Goal: Information Seeking & Learning: Find specific fact

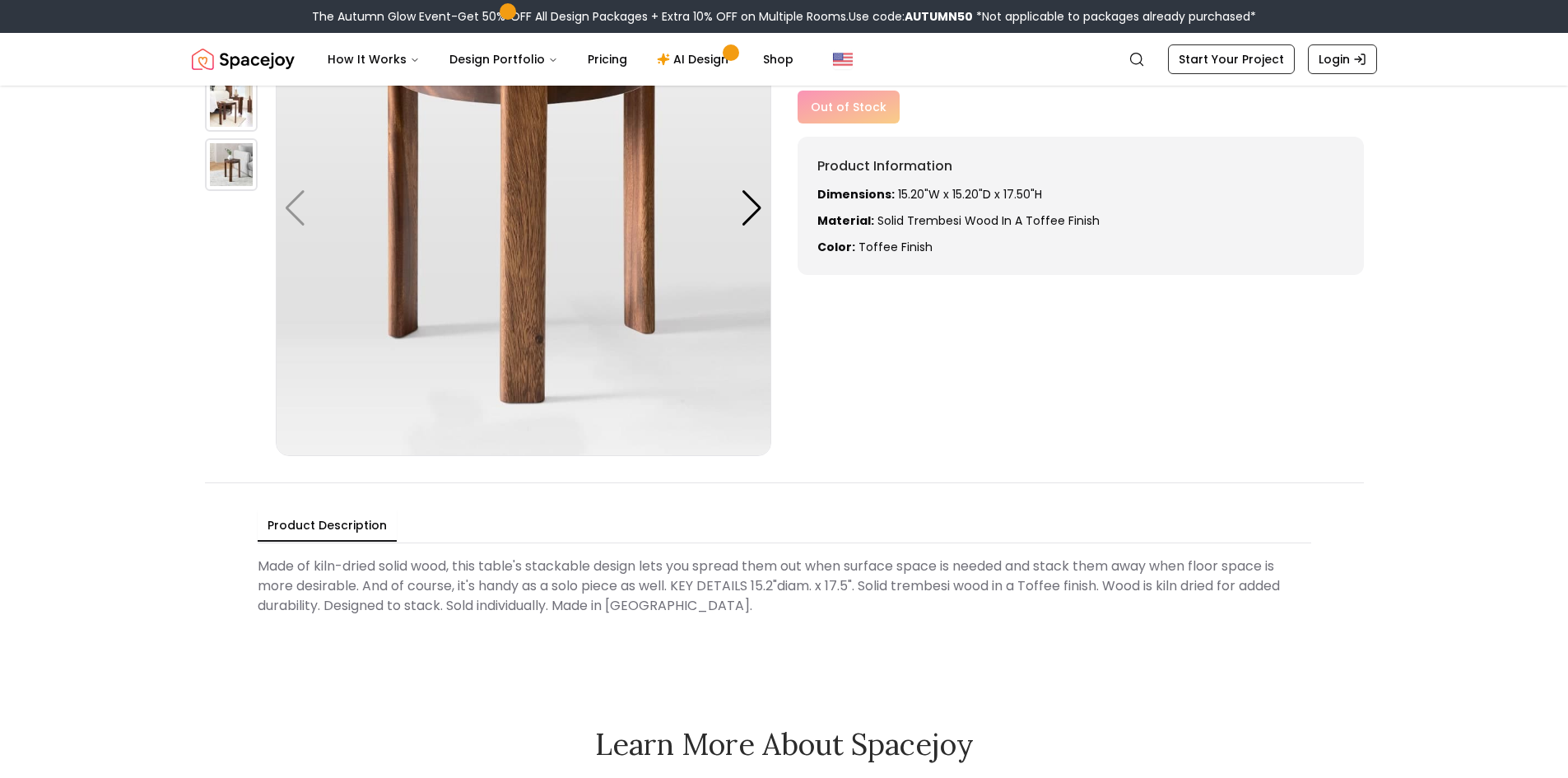
scroll to position [165, 0]
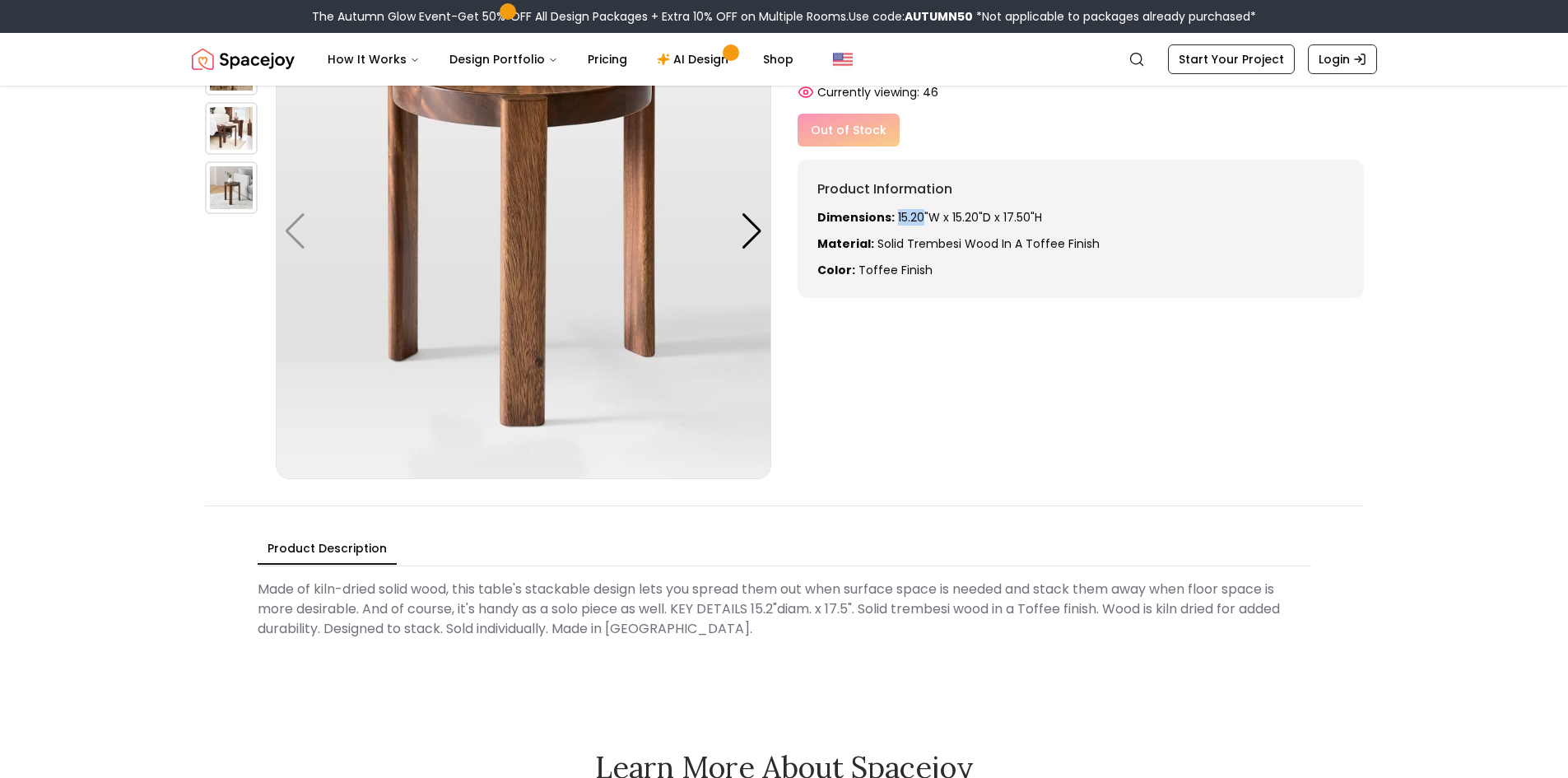
drag, startPoint x: 893, startPoint y: 218, endPoint x: 918, endPoint y: 216, distance: 25.1
click at [918, 216] on p "Dimensions: 15.20"W x 15.20"D x 17.50"H" at bounding box center [1080, 218] width 527 height 17
copy p "15.20"
drag, startPoint x: 995, startPoint y: 214, endPoint x: 1023, endPoint y: 209, distance: 28.4
click at [1023, 209] on div "Product Information Dimensions: 15.20"W x 15.20"D x 17.50"H Material: Solid tre…" at bounding box center [1081, 229] width 566 height 138
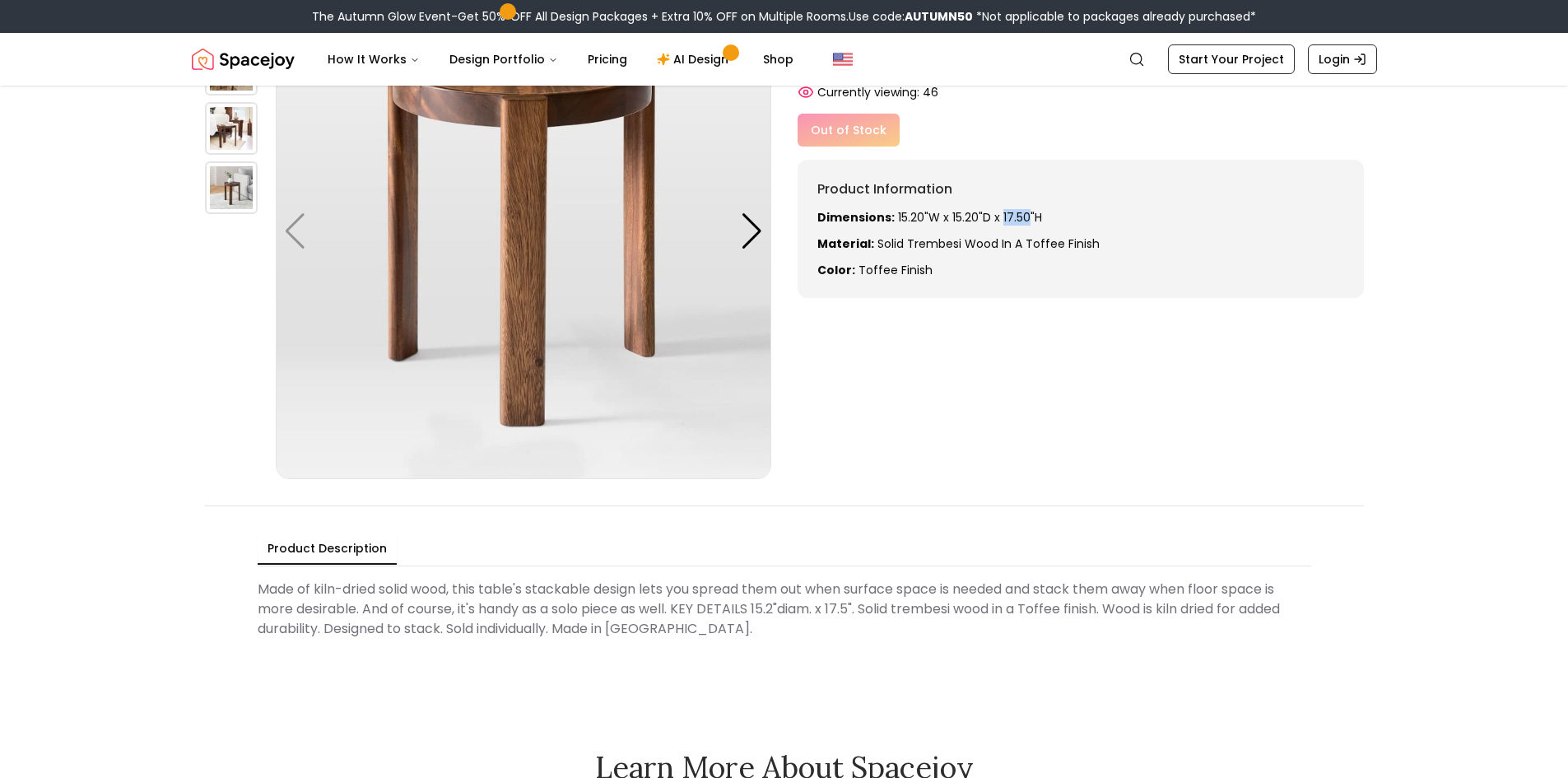
copy p "17.50"
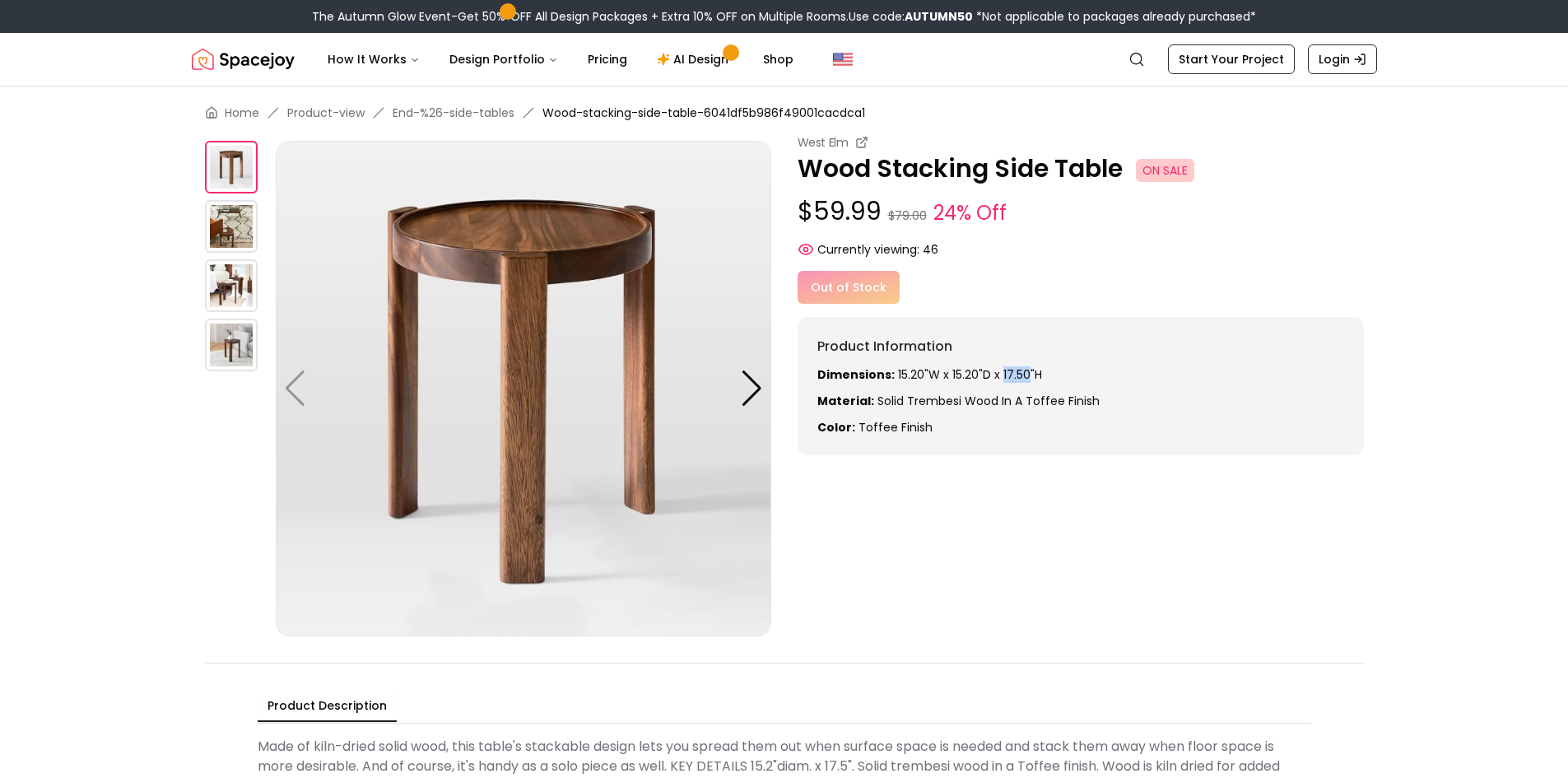
scroll to position [0, 0]
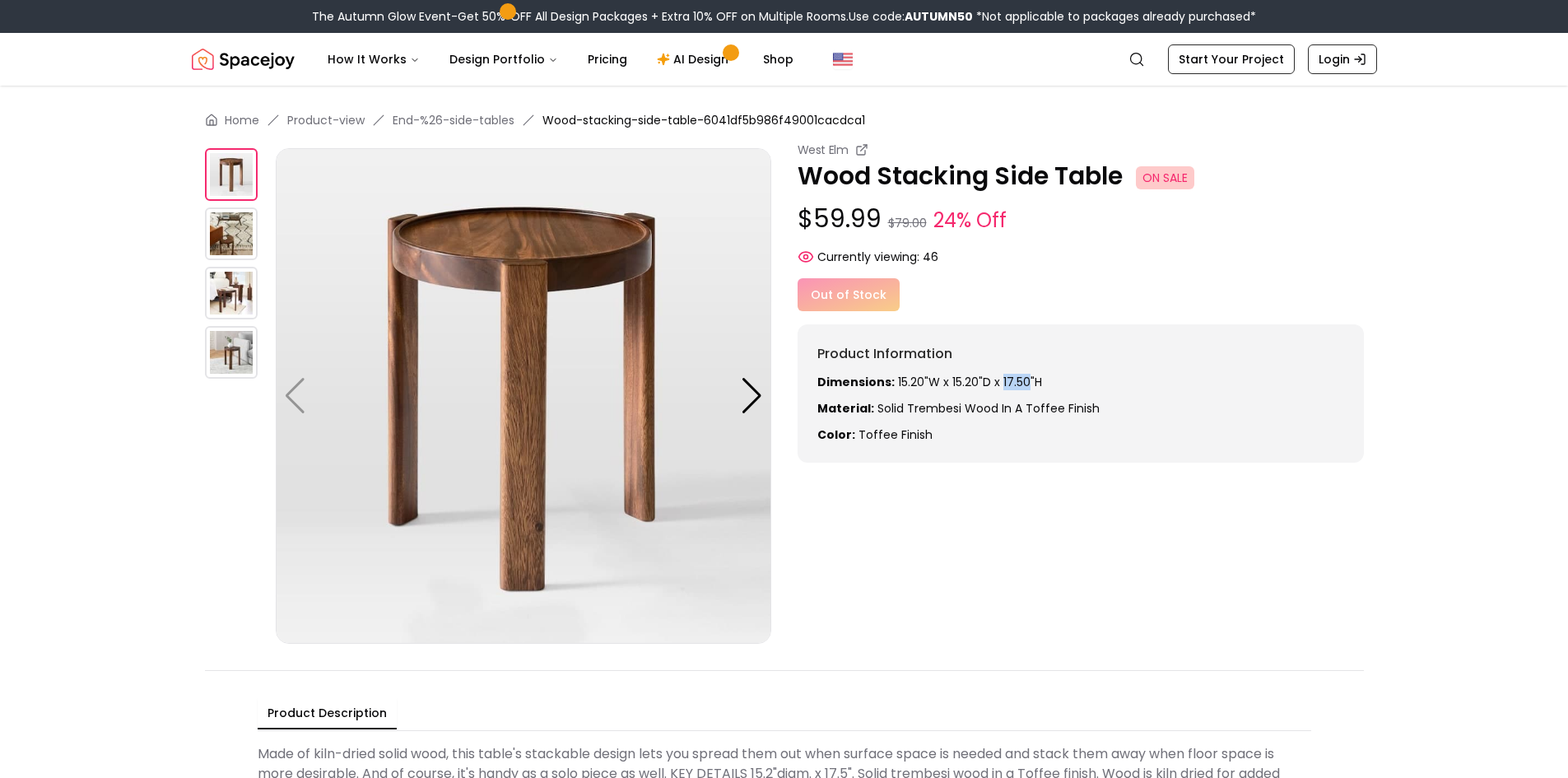
click at [226, 234] on img at bounding box center [231, 234] width 53 height 53
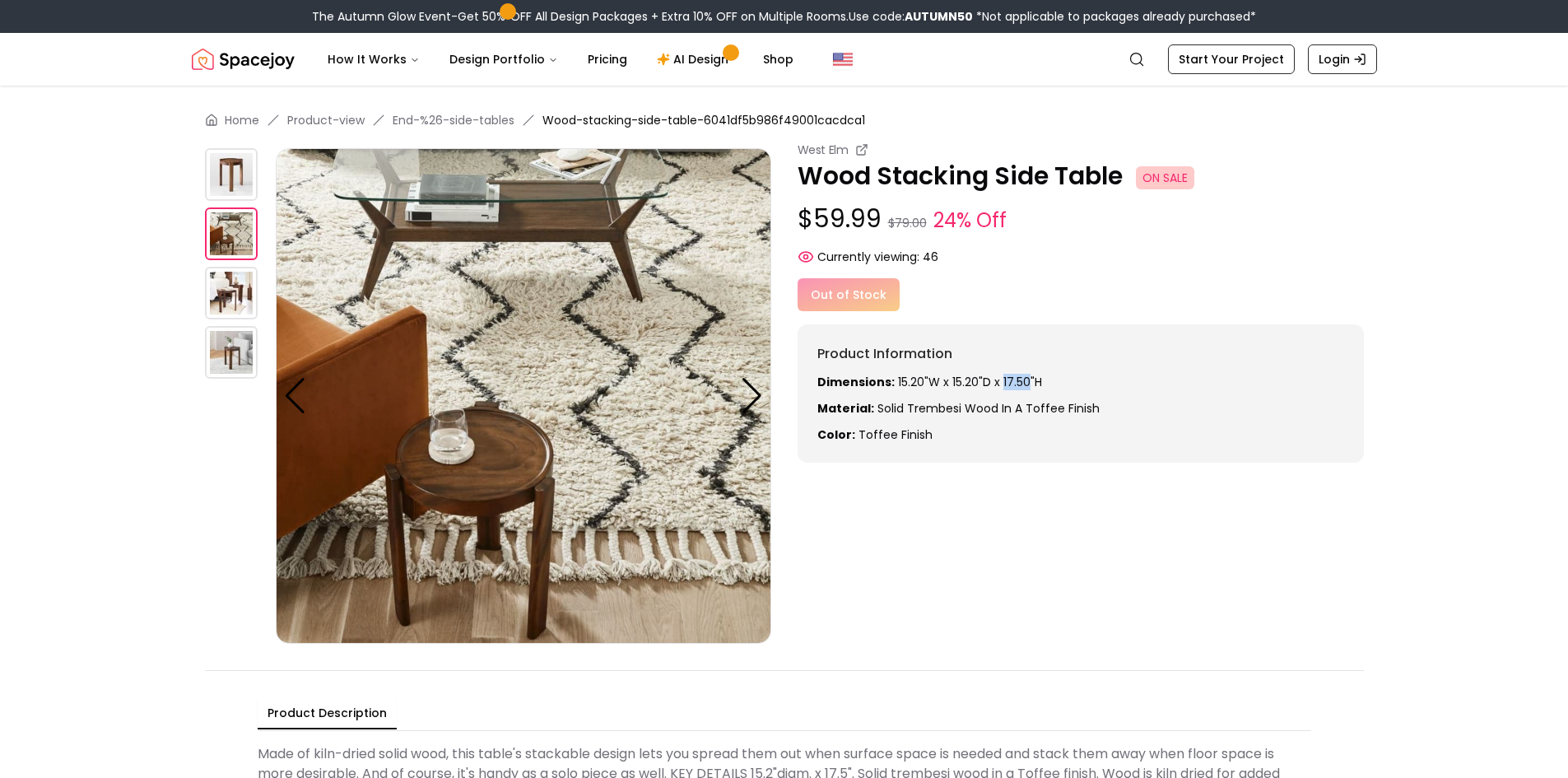
click at [266, 287] on div at bounding box center [240, 292] width 71 height 53
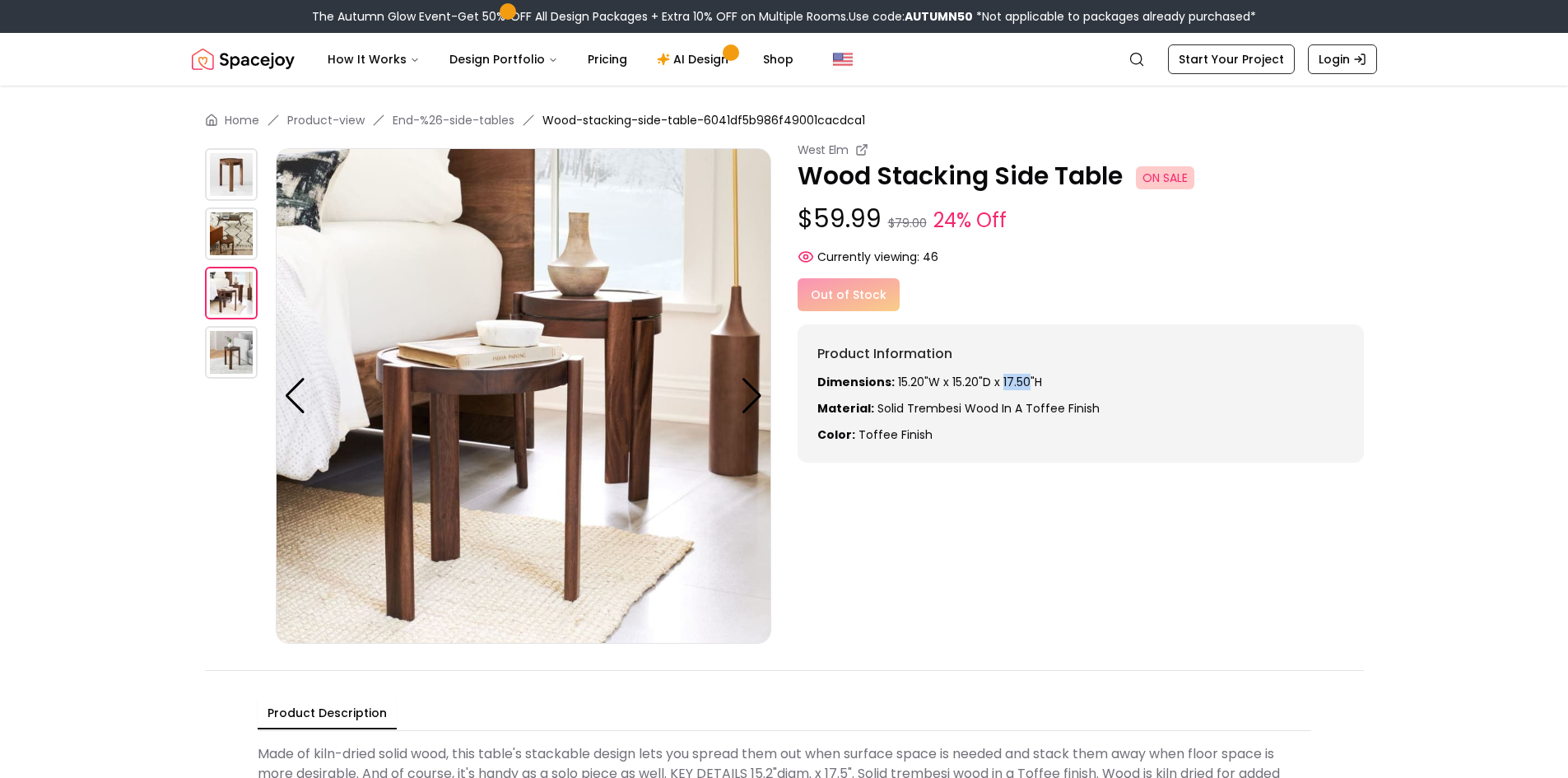
click at [218, 162] on img at bounding box center [231, 174] width 53 height 53
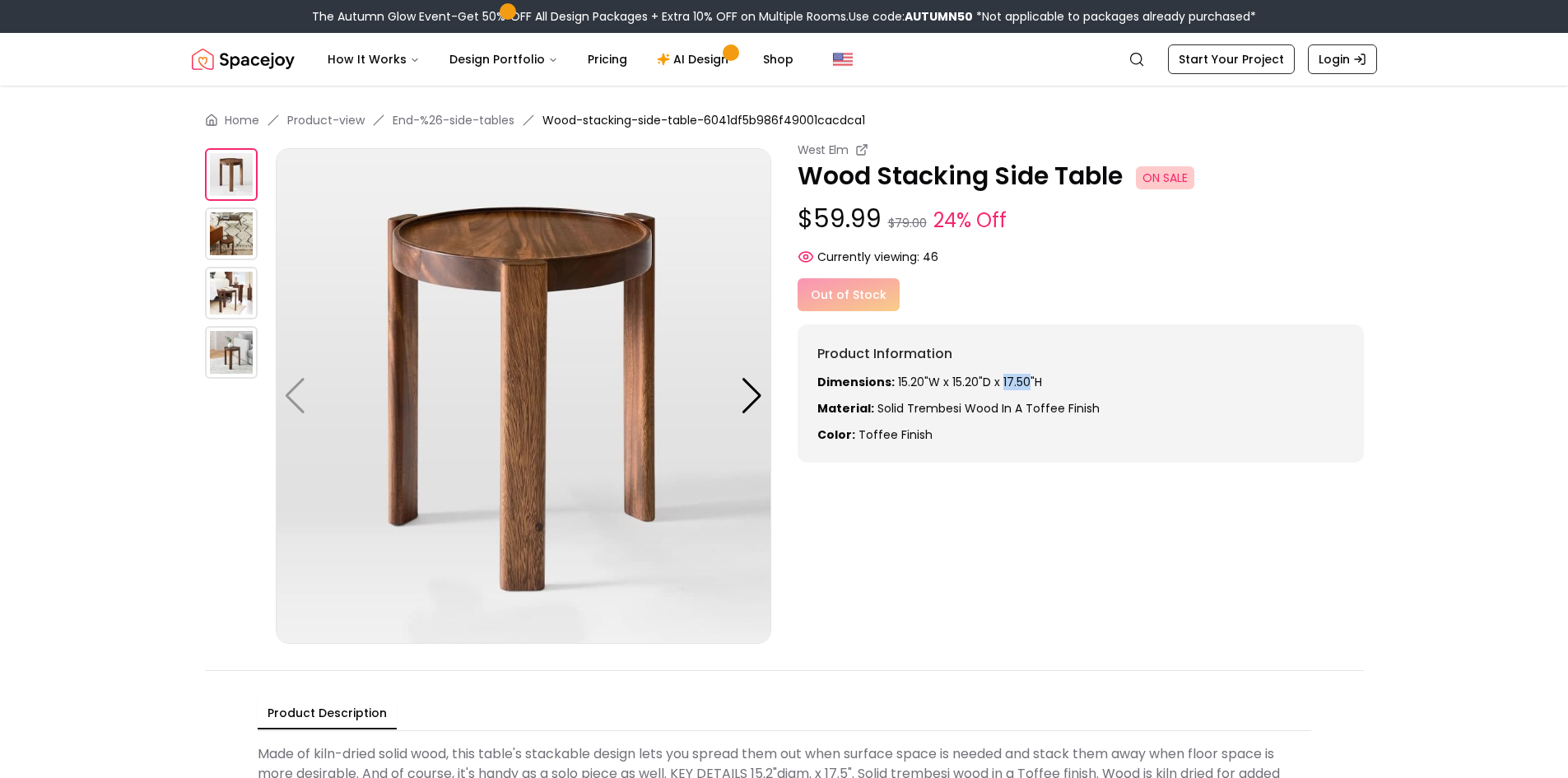
click at [224, 227] on img at bounding box center [231, 234] width 53 height 53
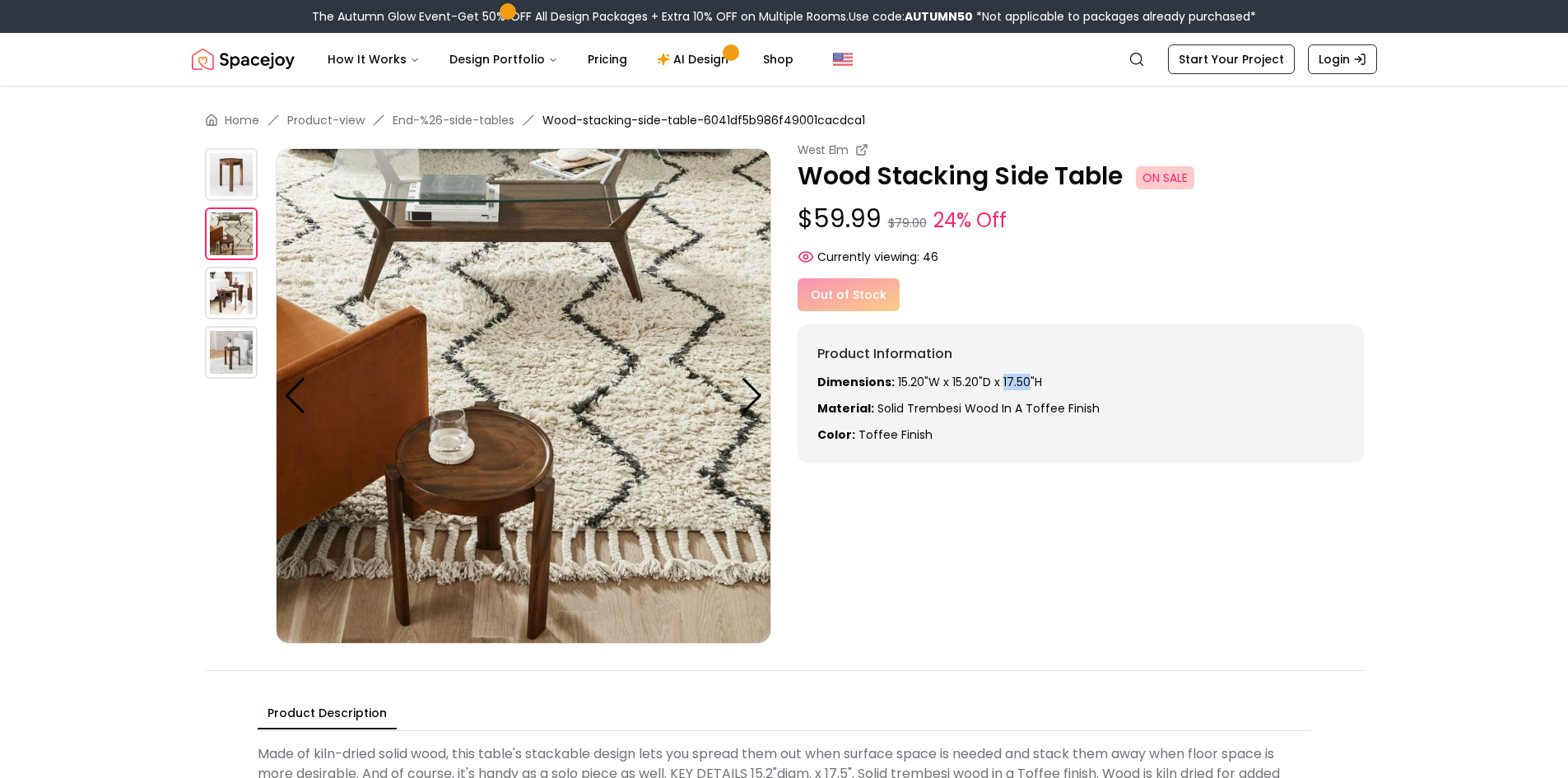
click at [230, 292] on img at bounding box center [231, 292] width 53 height 53
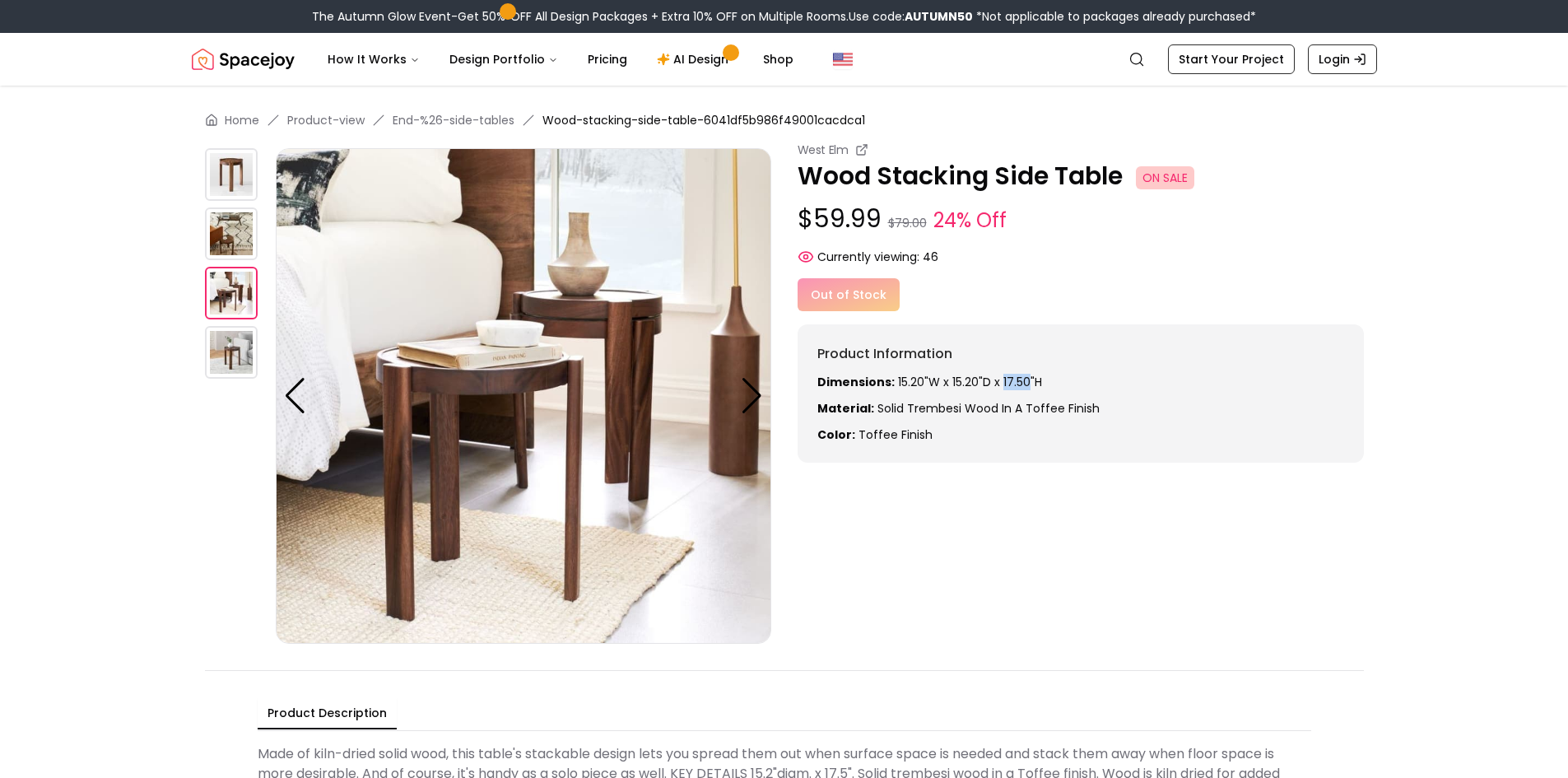
click at [223, 369] on img at bounding box center [231, 352] width 53 height 53
